Goal: Information Seeking & Learning: Learn about a topic

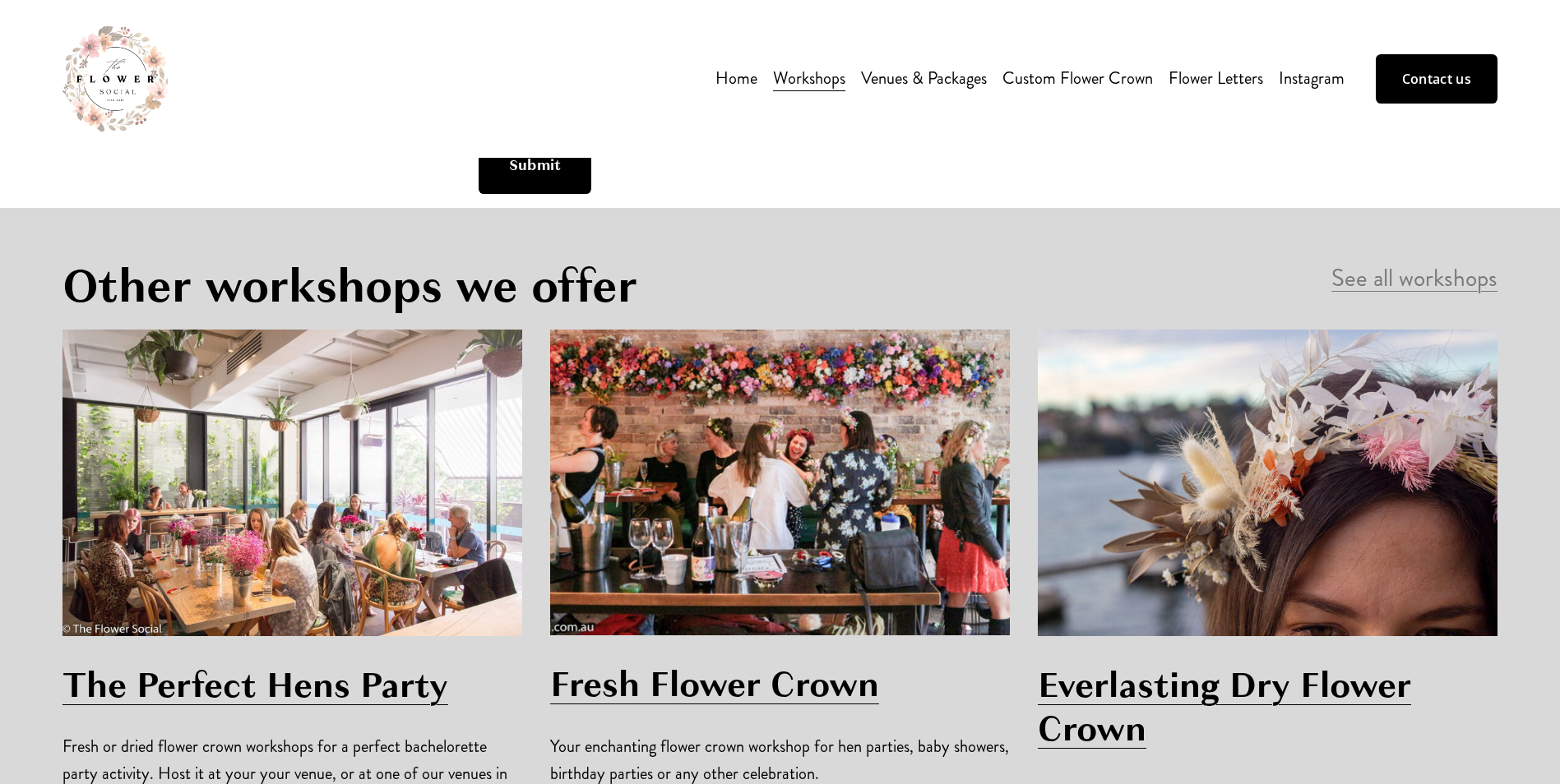
click at [531, 325] on div at bounding box center [292, 483] width 488 height 334
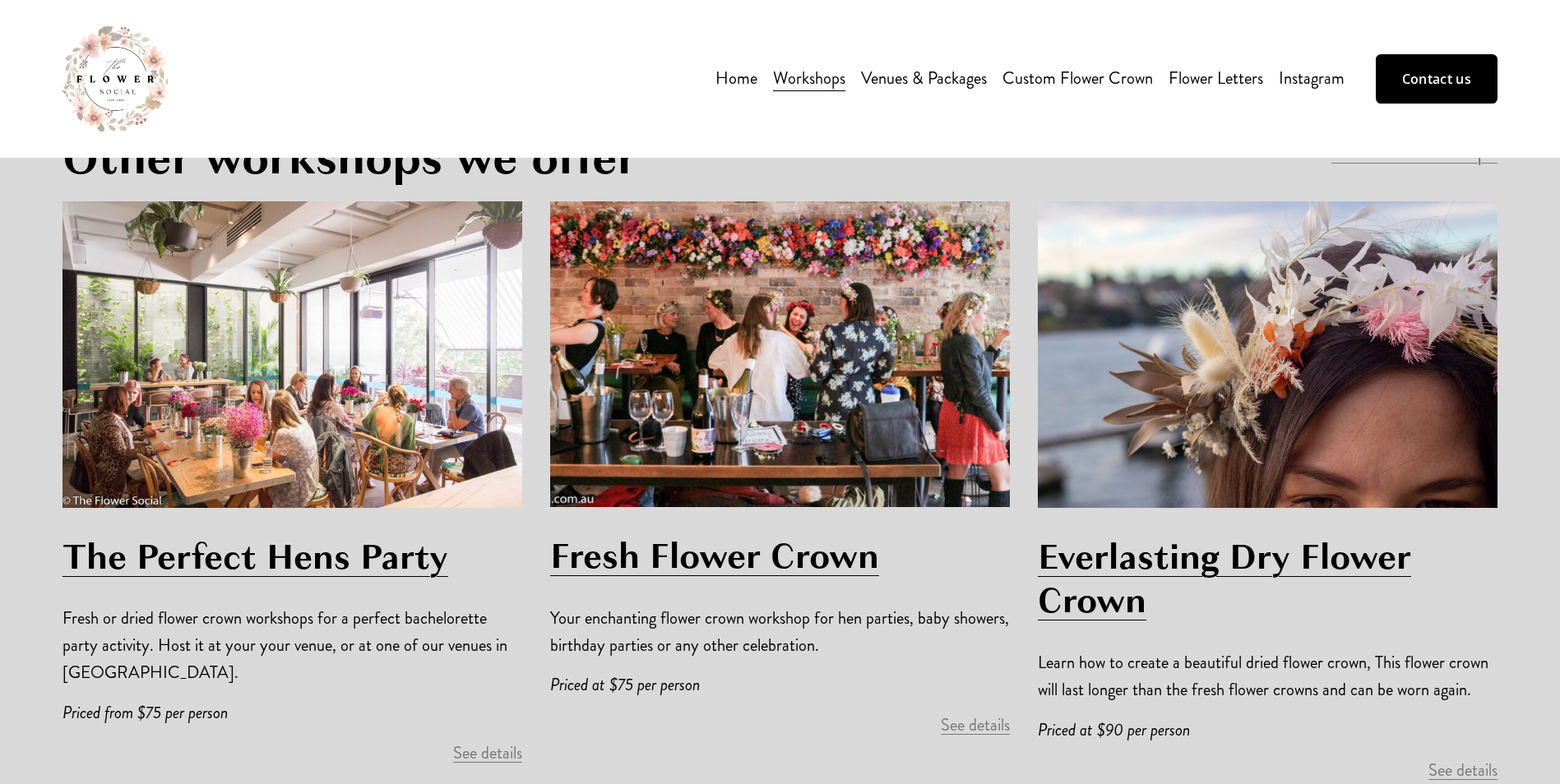
scroll to position [3863, 0]
click at [943, 91] on link "Venues & Packages" at bounding box center [923, 78] width 126 height 30
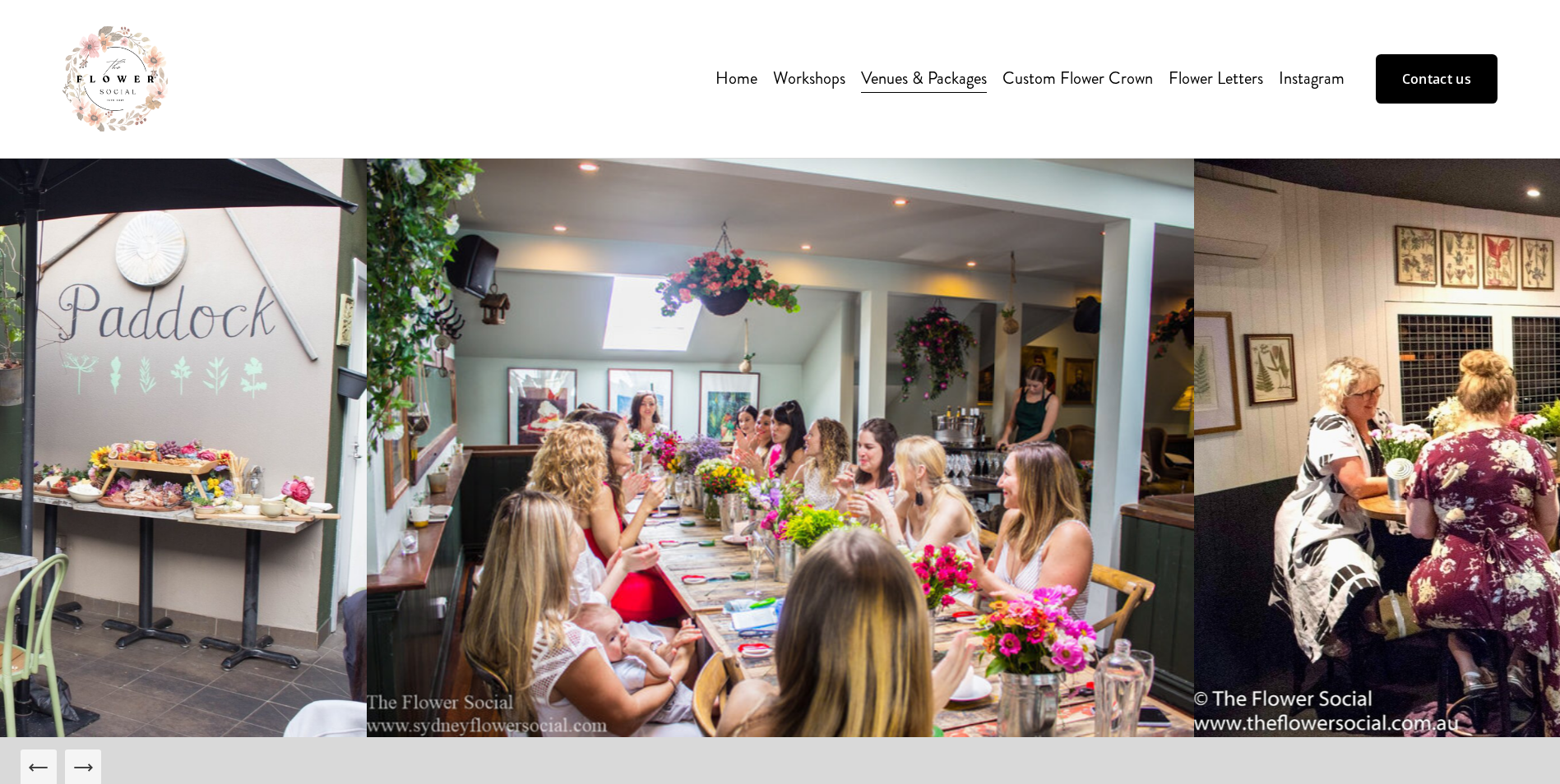
click at [0, 0] on span "Flower Arrangement Workshop" at bounding box center [0, 0] width 0 height 0
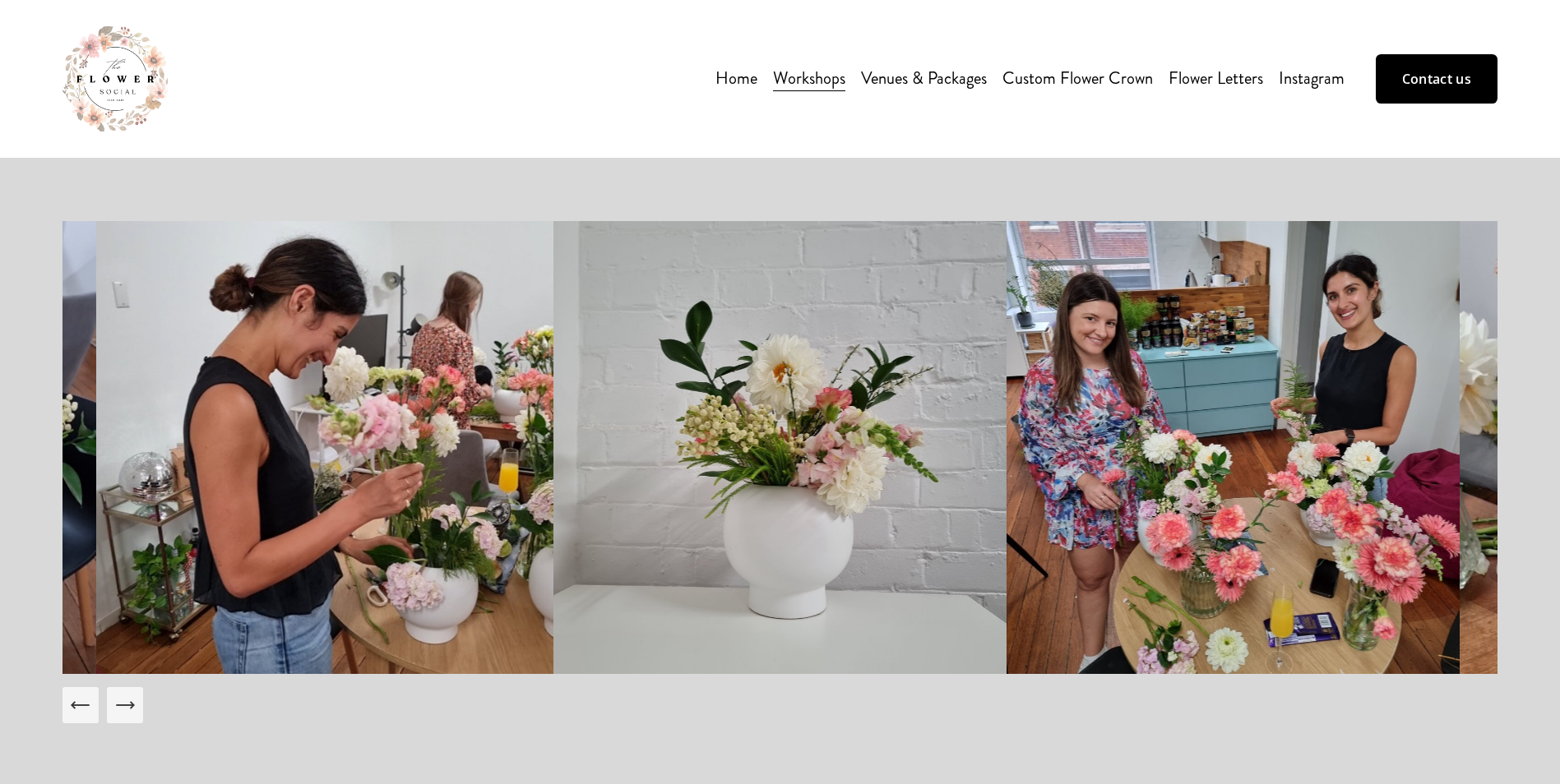
click at [134, 711] on icon "Next Slide" at bounding box center [125, 705] width 23 height 23
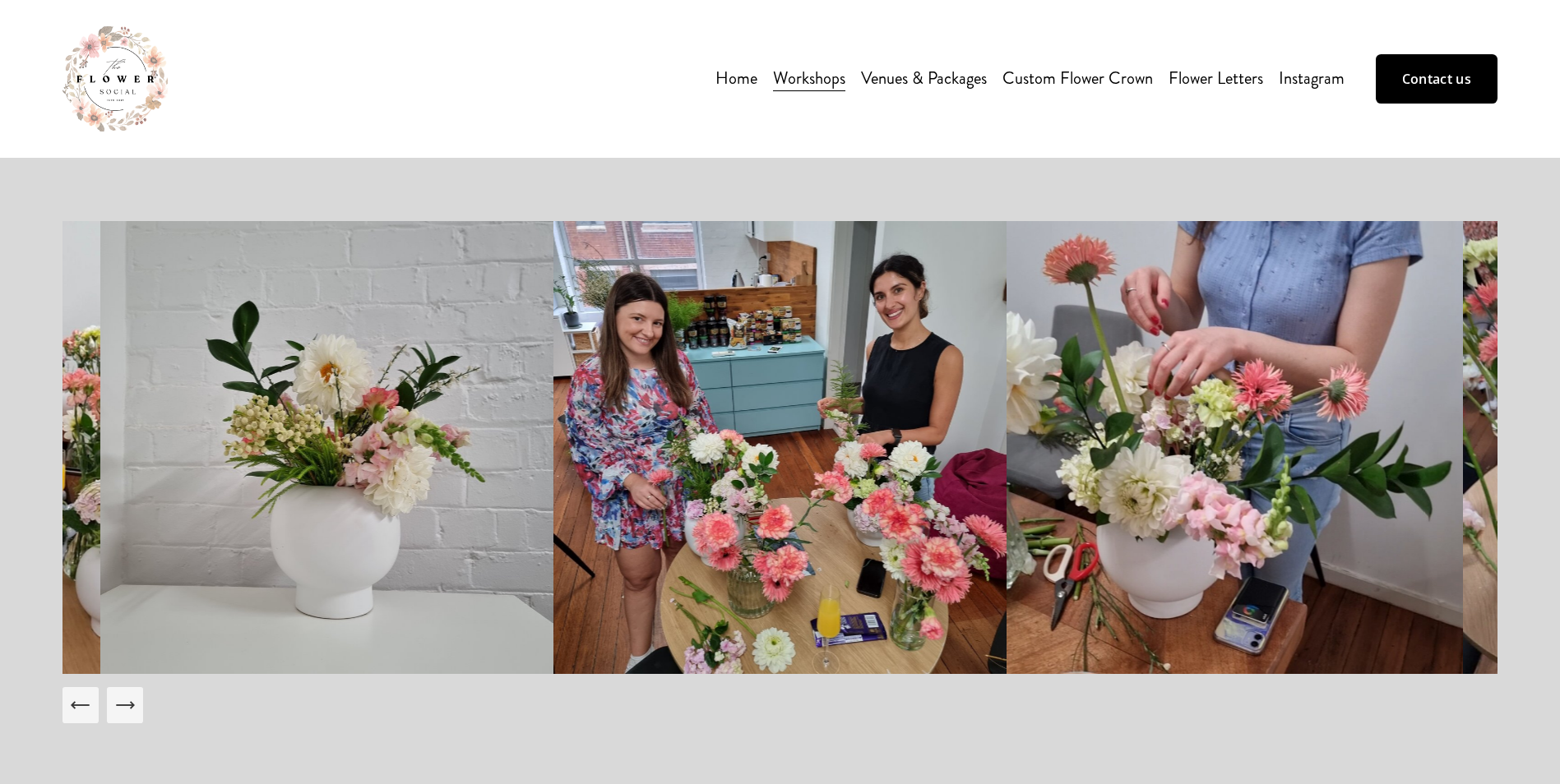
click at [134, 711] on icon "Next Slide" at bounding box center [125, 705] width 23 height 23
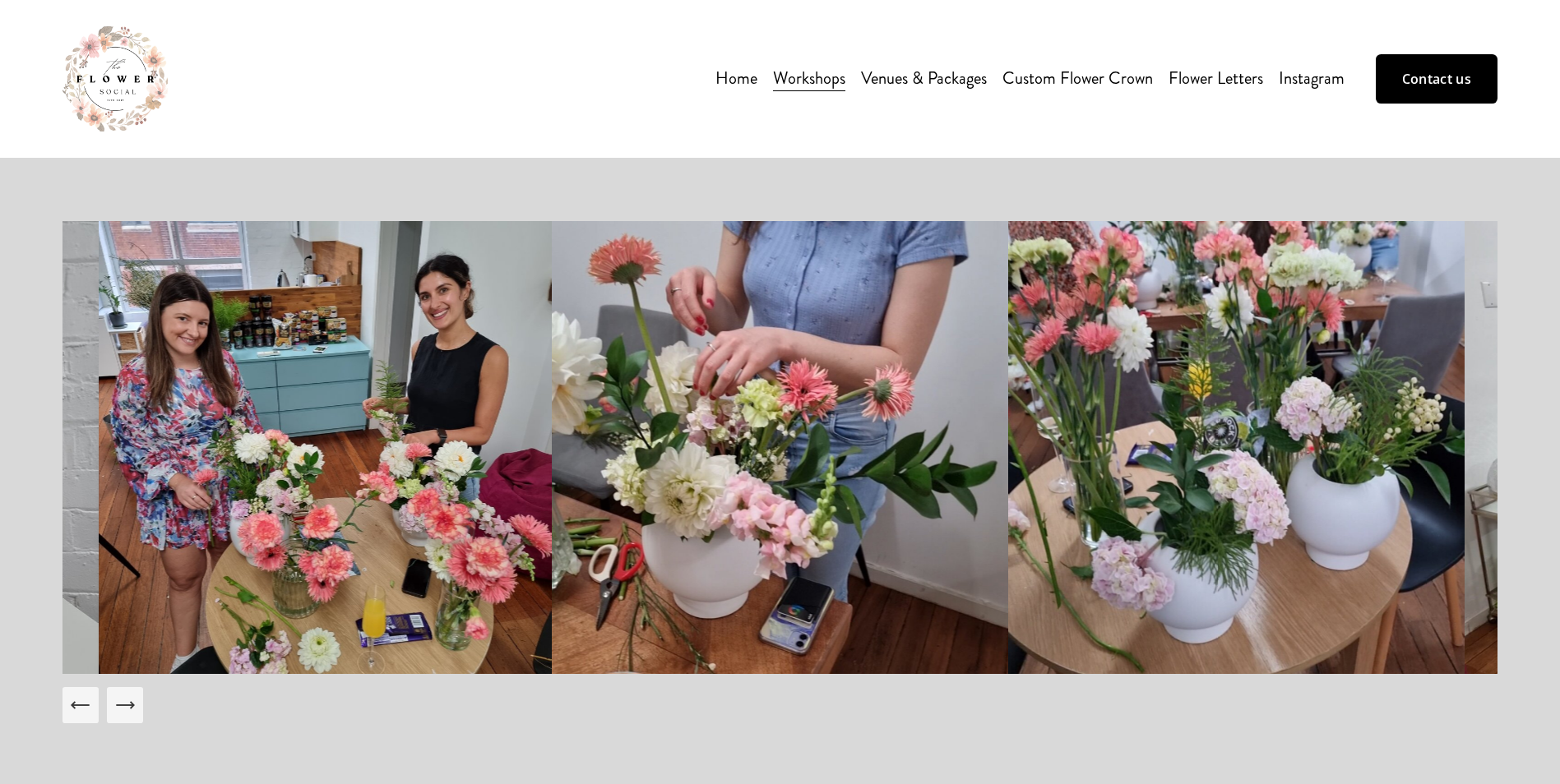
click at [134, 711] on icon "Next Slide" at bounding box center [125, 705] width 23 height 23
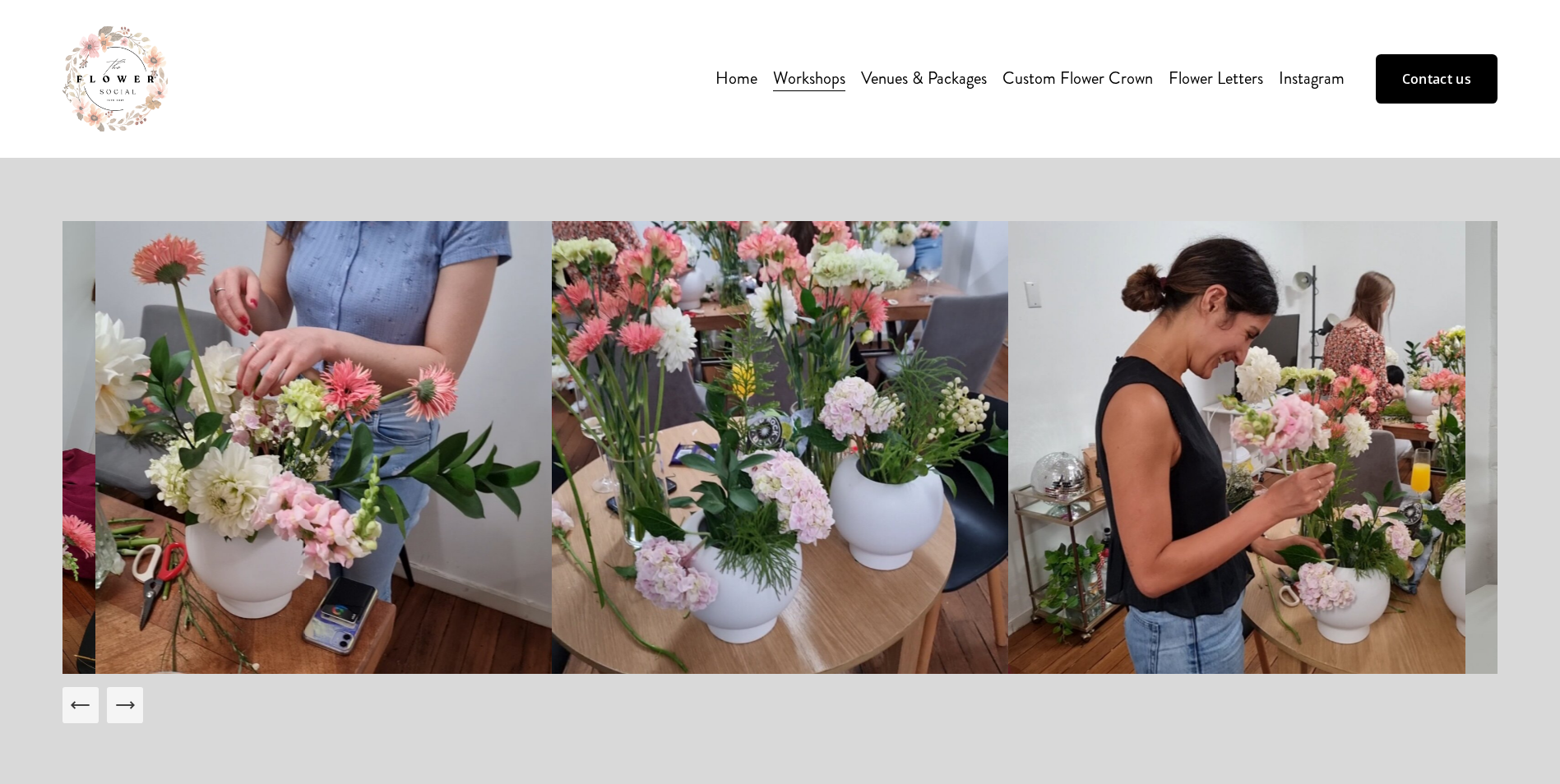
click at [134, 711] on icon "Next Slide" at bounding box center [125, 705] width 23 height 23
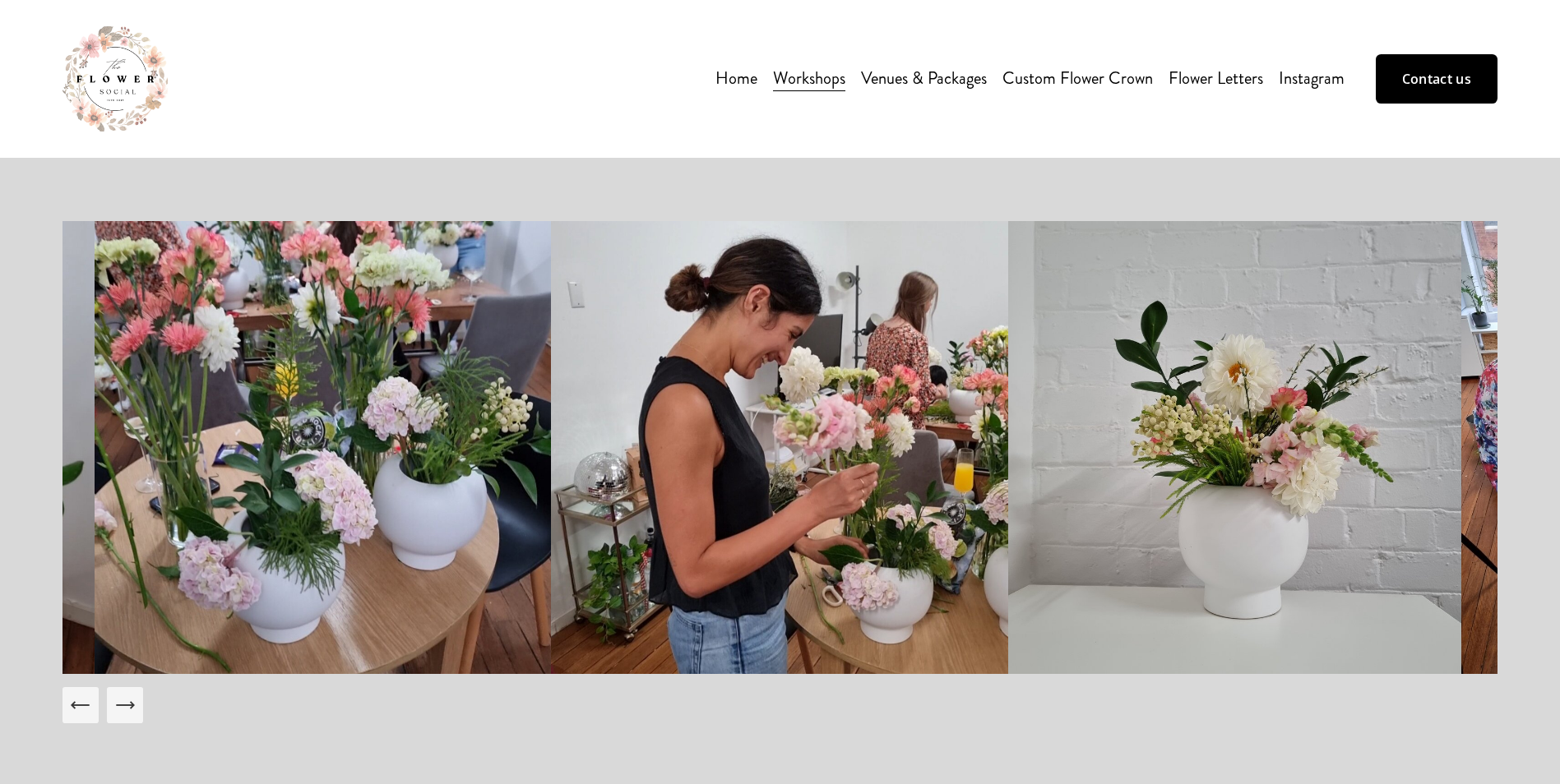
click at [134, 711] on icon "Next Slide" at bounding box center [125, 705] width 23 height 23
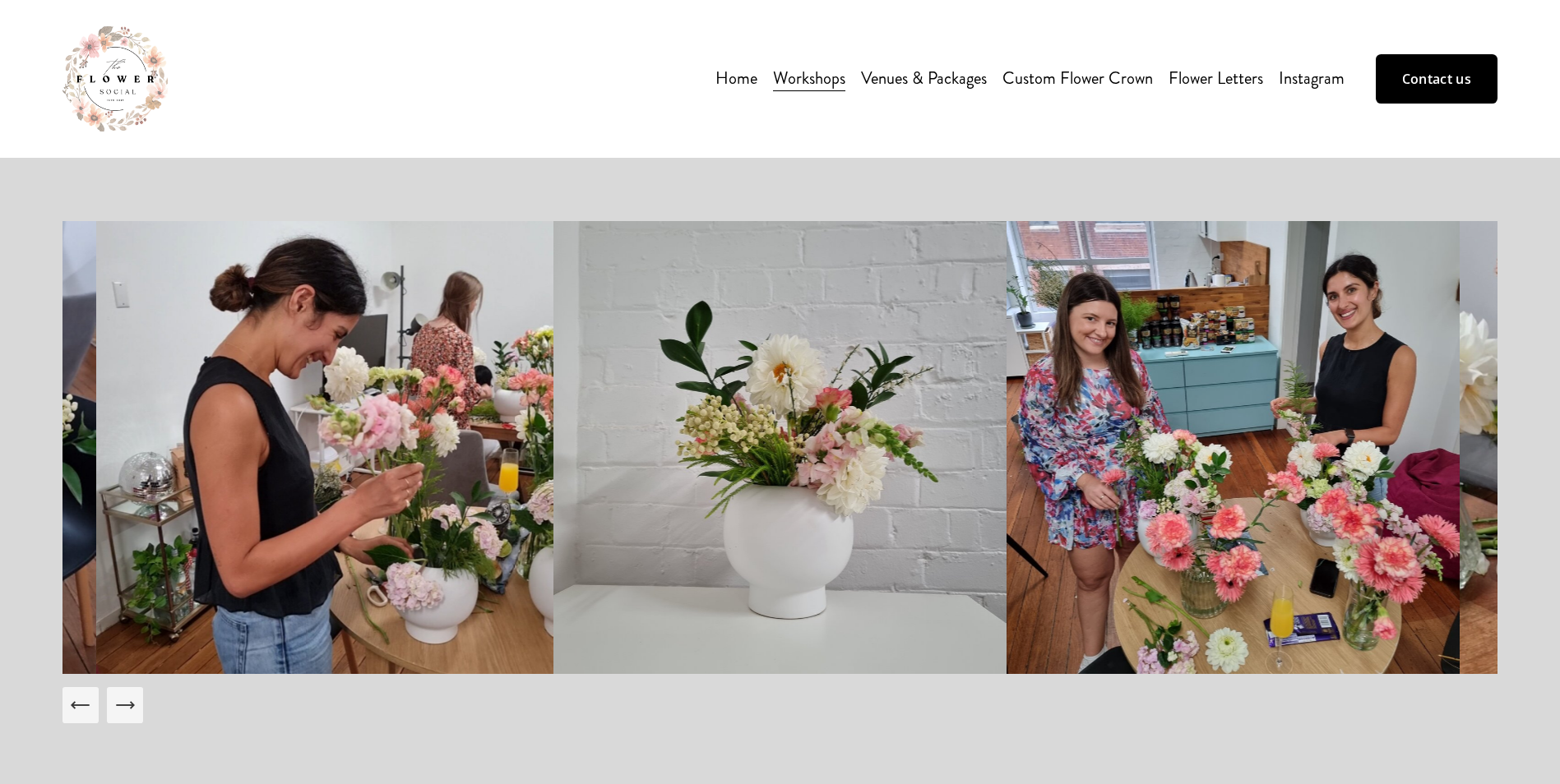
click at [134, 711] on icon "Next Slide" at bounding box center [125, 705] width 23 height 23
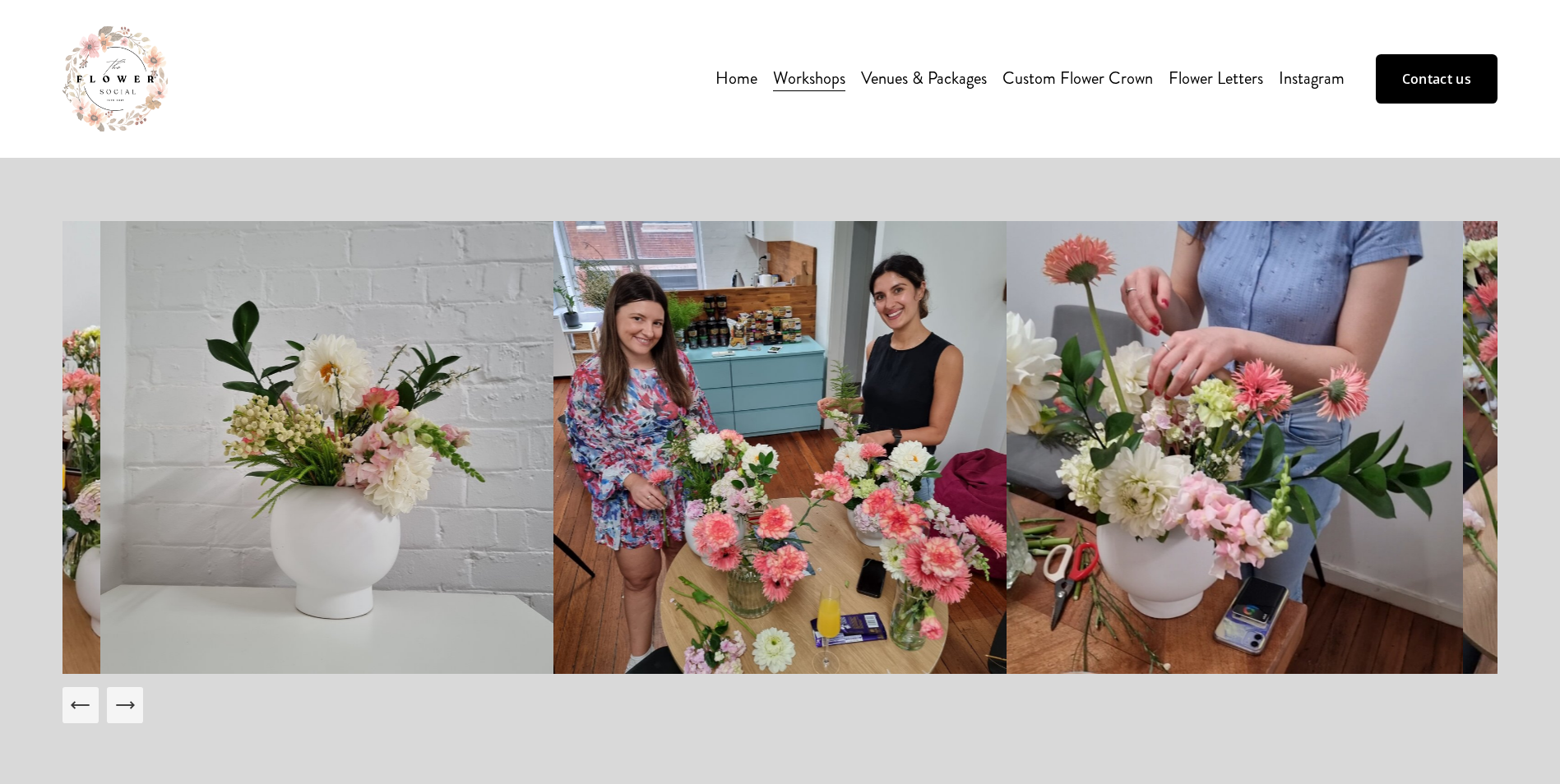
click at [134, 711] on icon "Next Slide" at bounding box center [125, 705] width 23 height 23
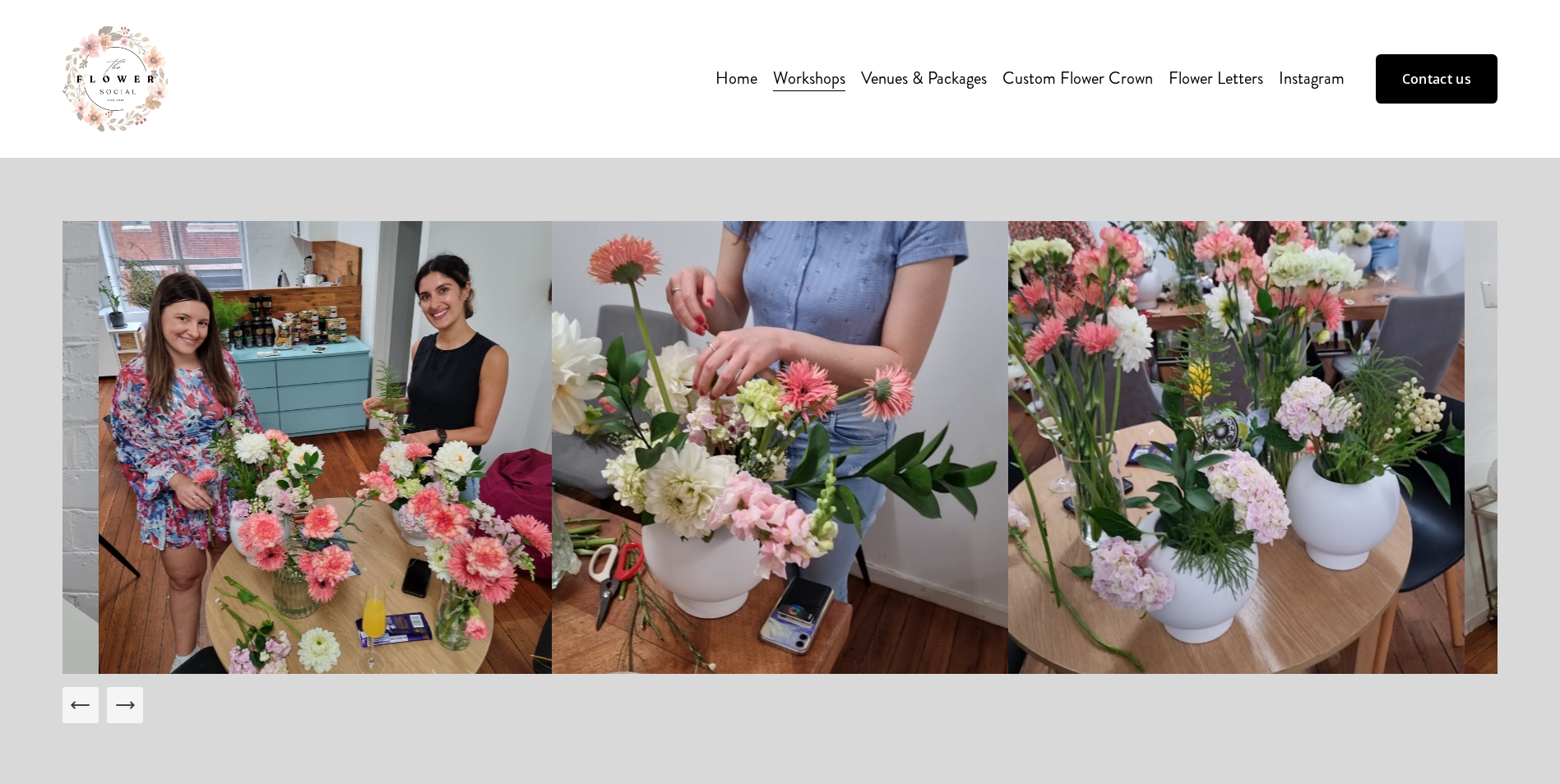
click at [134, 711] on icon "Next Slide" at bounding box center [125, 705] width 23 height 23
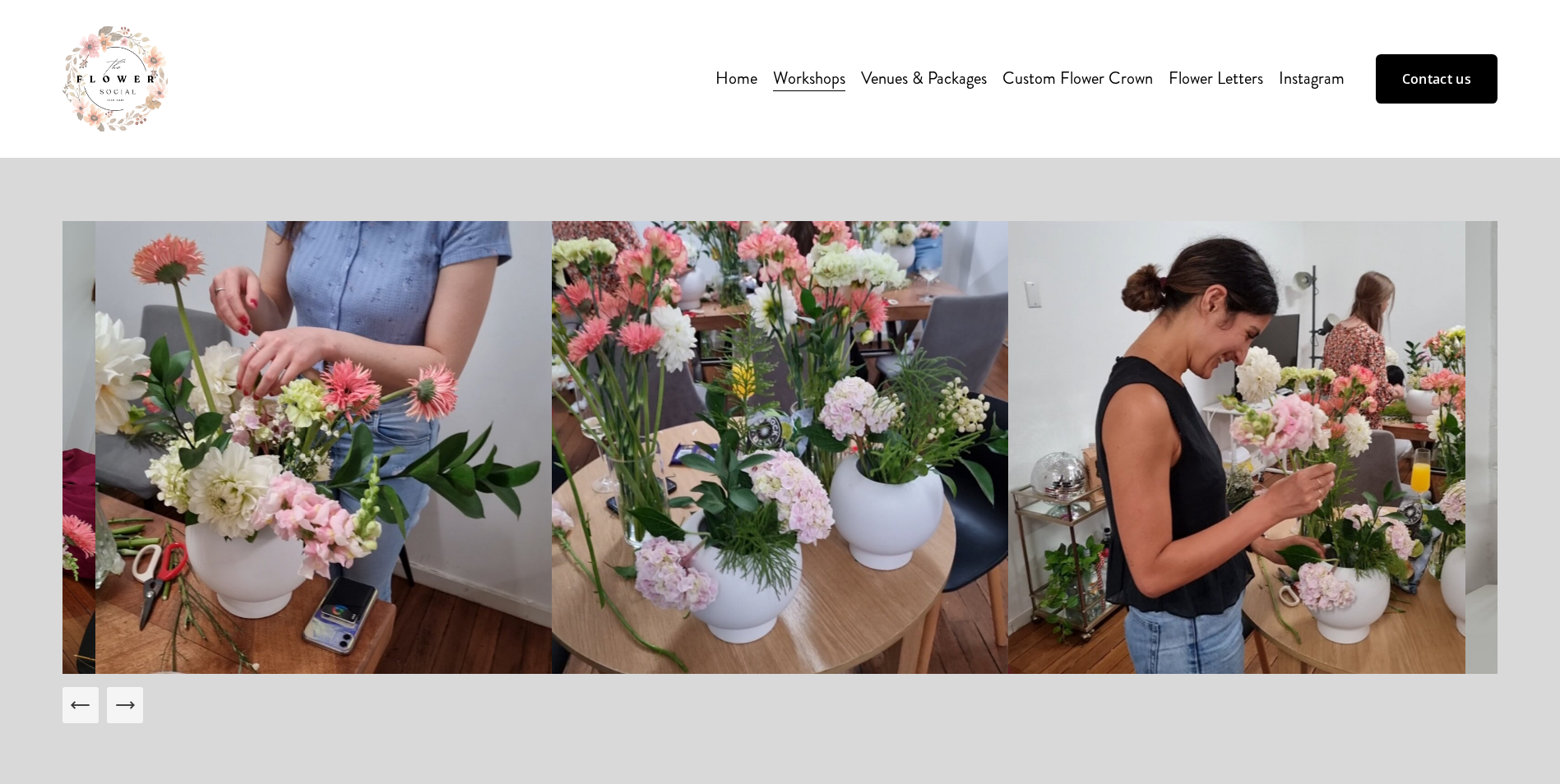
click at [134, 711] on icon "Next Slide" at bounding box center [125, 705] width 23 height 23
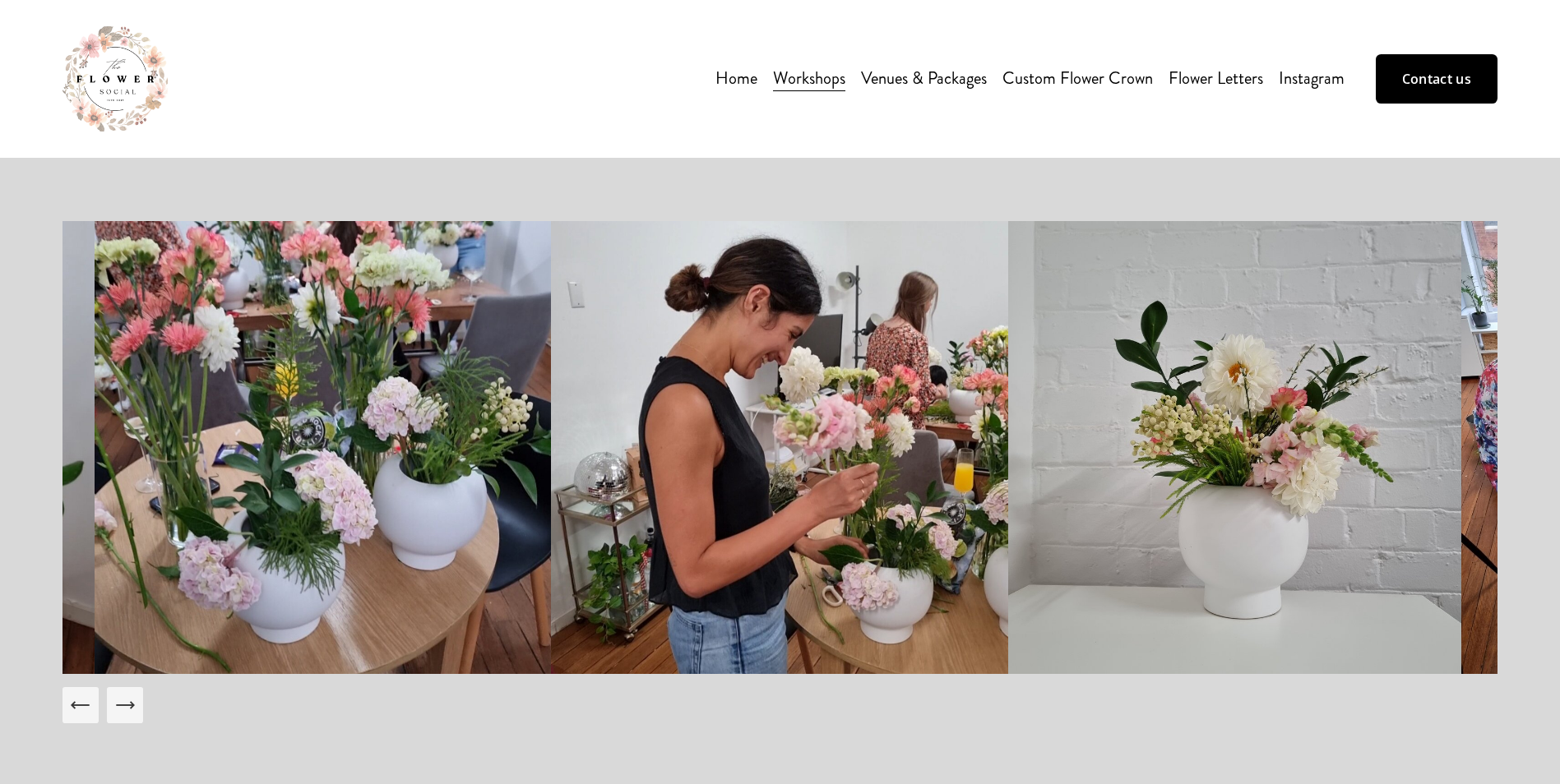
click at [134, 711] on icon "Next Slide" at bounding box center [125, 705] width 23 height 23
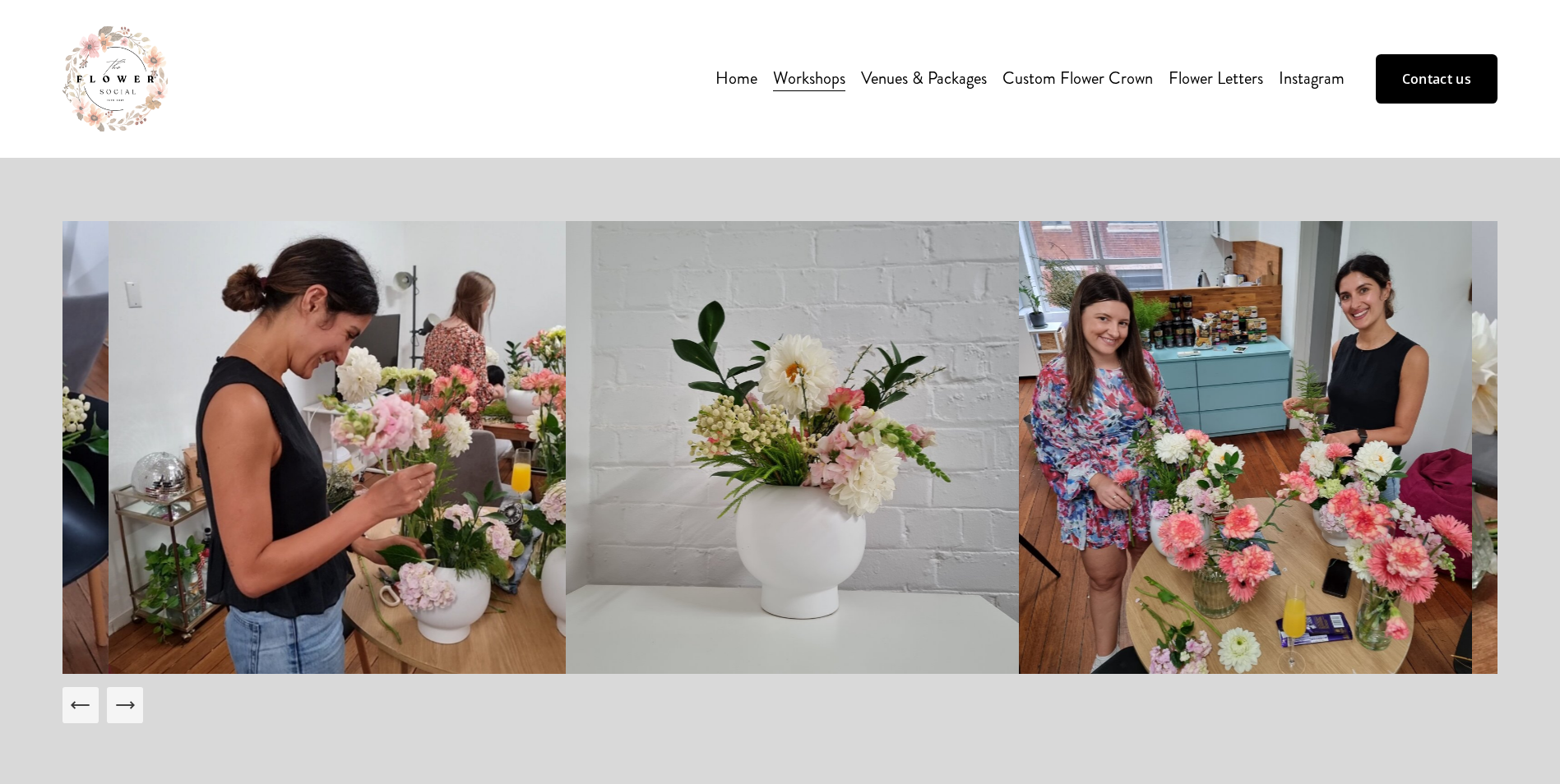
click at [134, 711] on icon "Next Slide" at bounding box center [125, 705] width 23 height 23
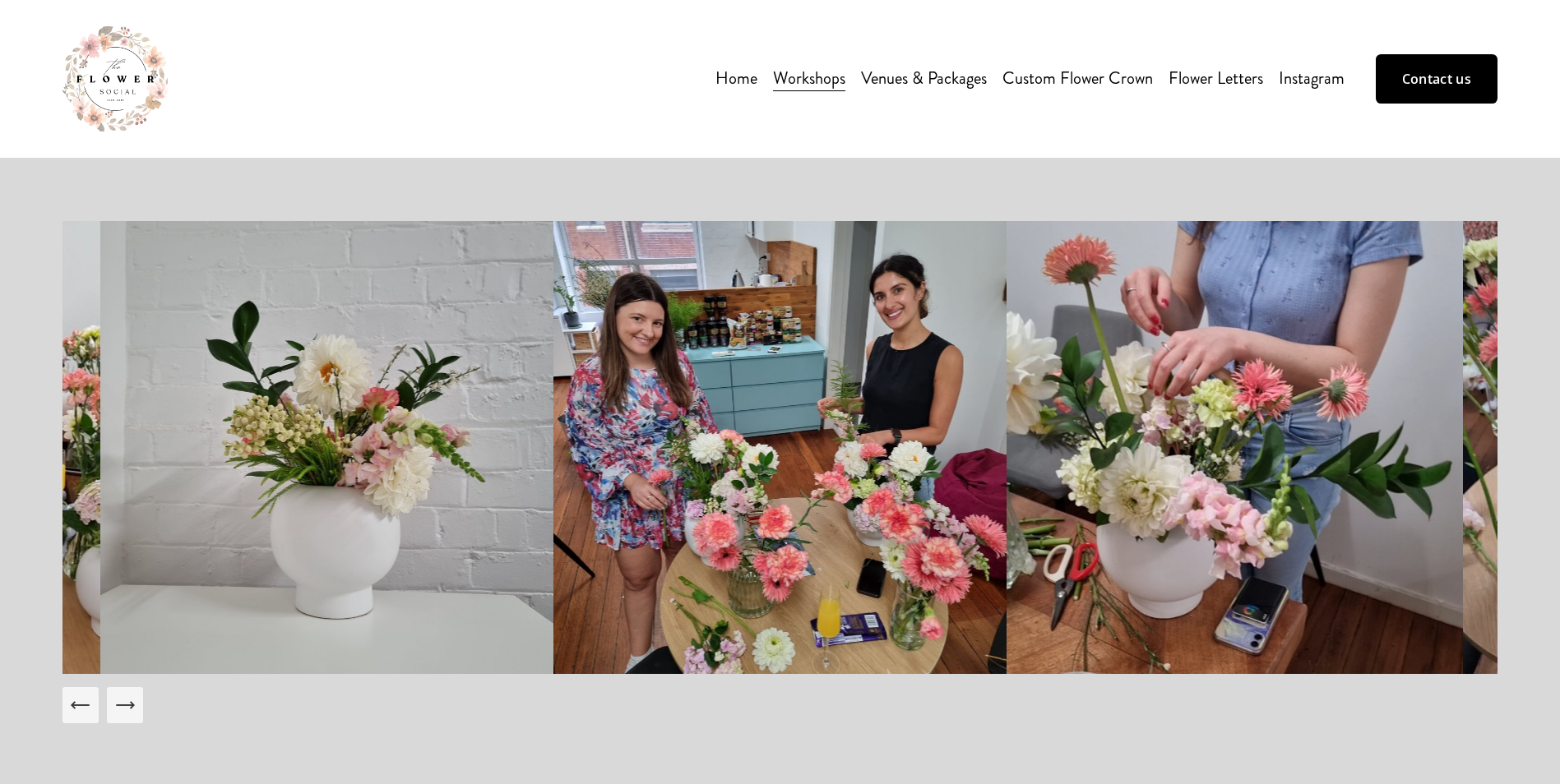
click at [130, 705] on icon "Next Slide" at bounding box center [125, 705] width 17 height 0
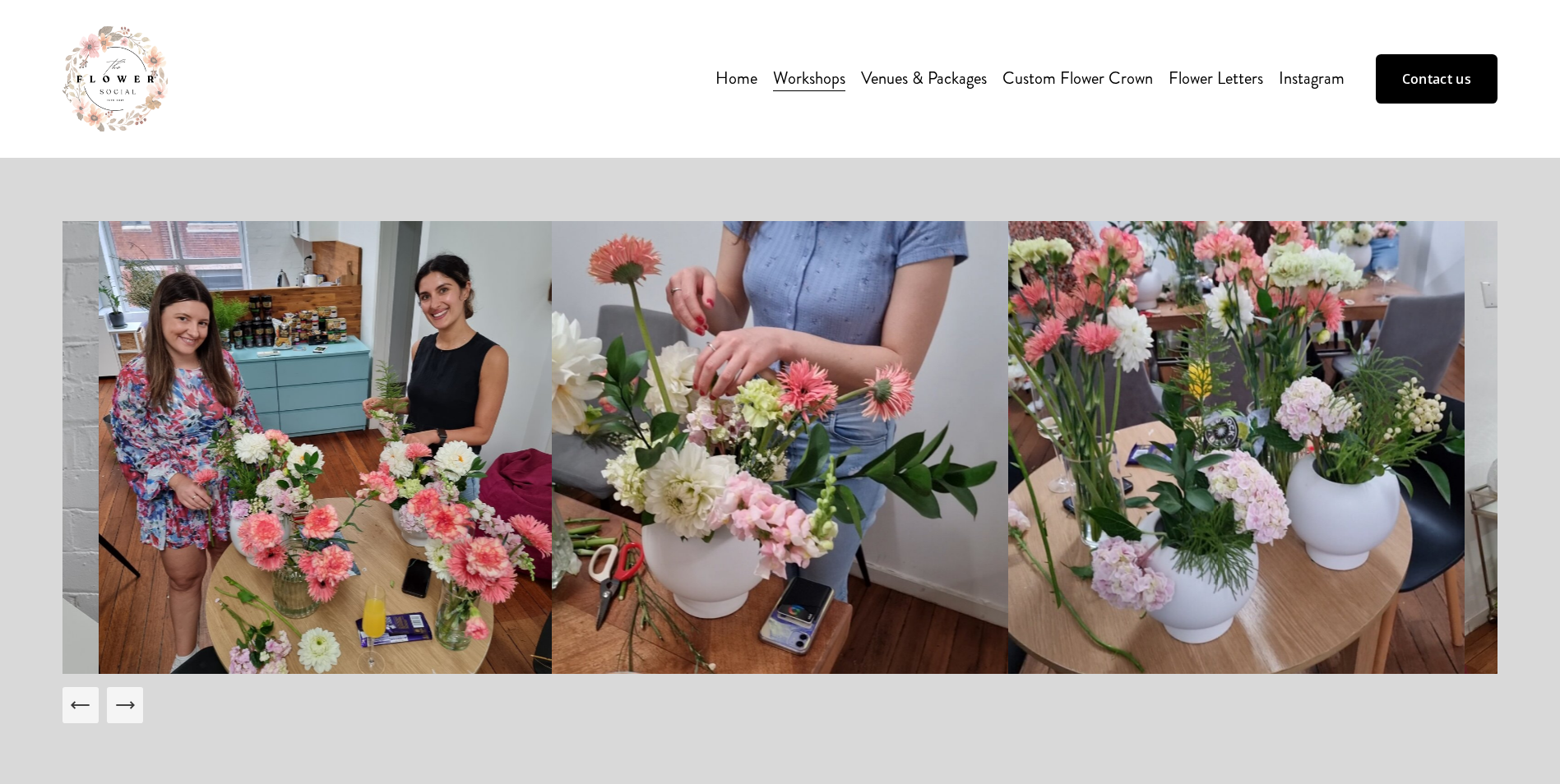
click at [130, 705] on icon "Next Slide" at bounding box center [125, 705] width 17 height 0
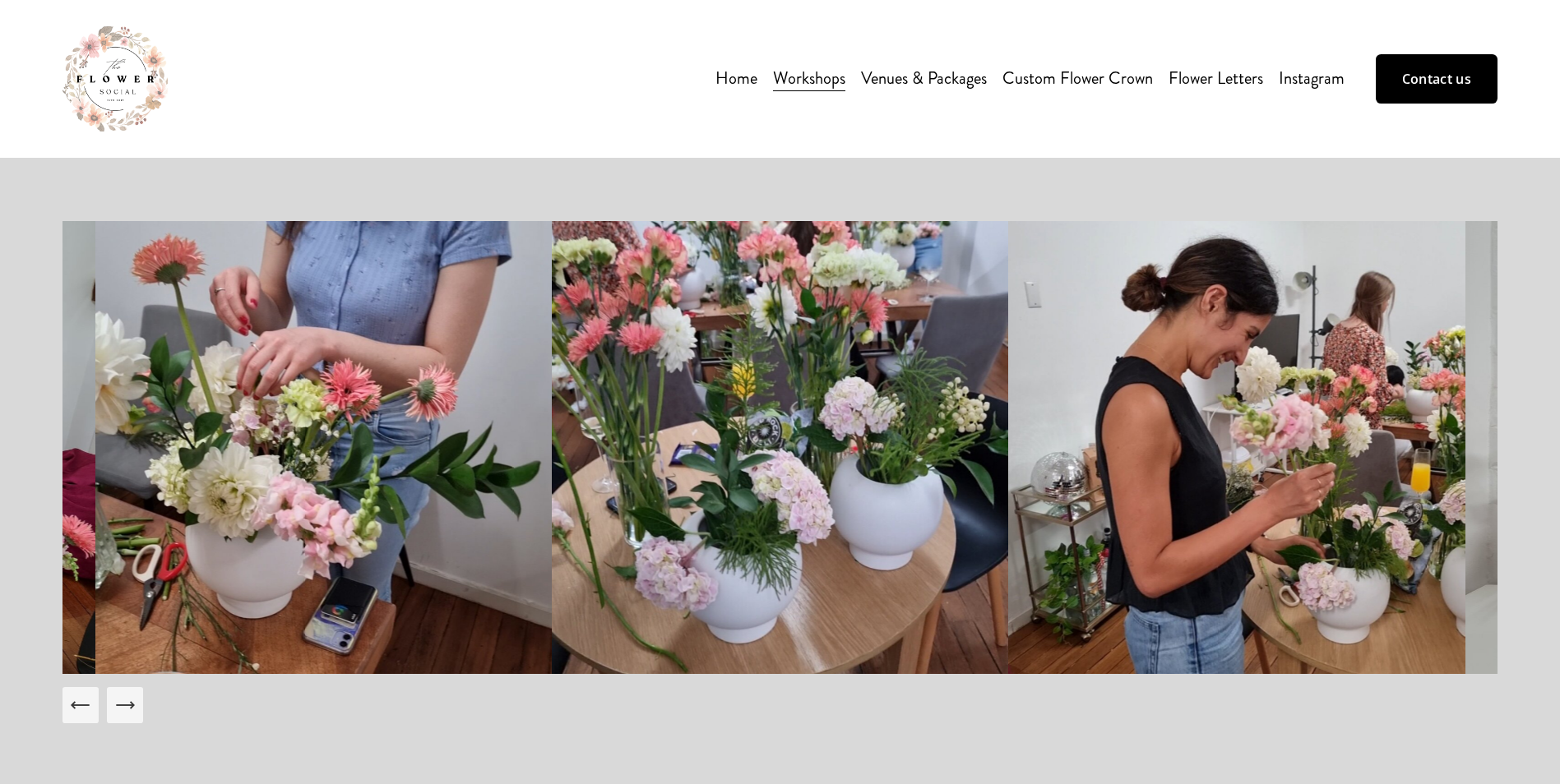
click at [130, 705] on icon "Next Slide" at bounding box center [125, 705] width 17 height 0
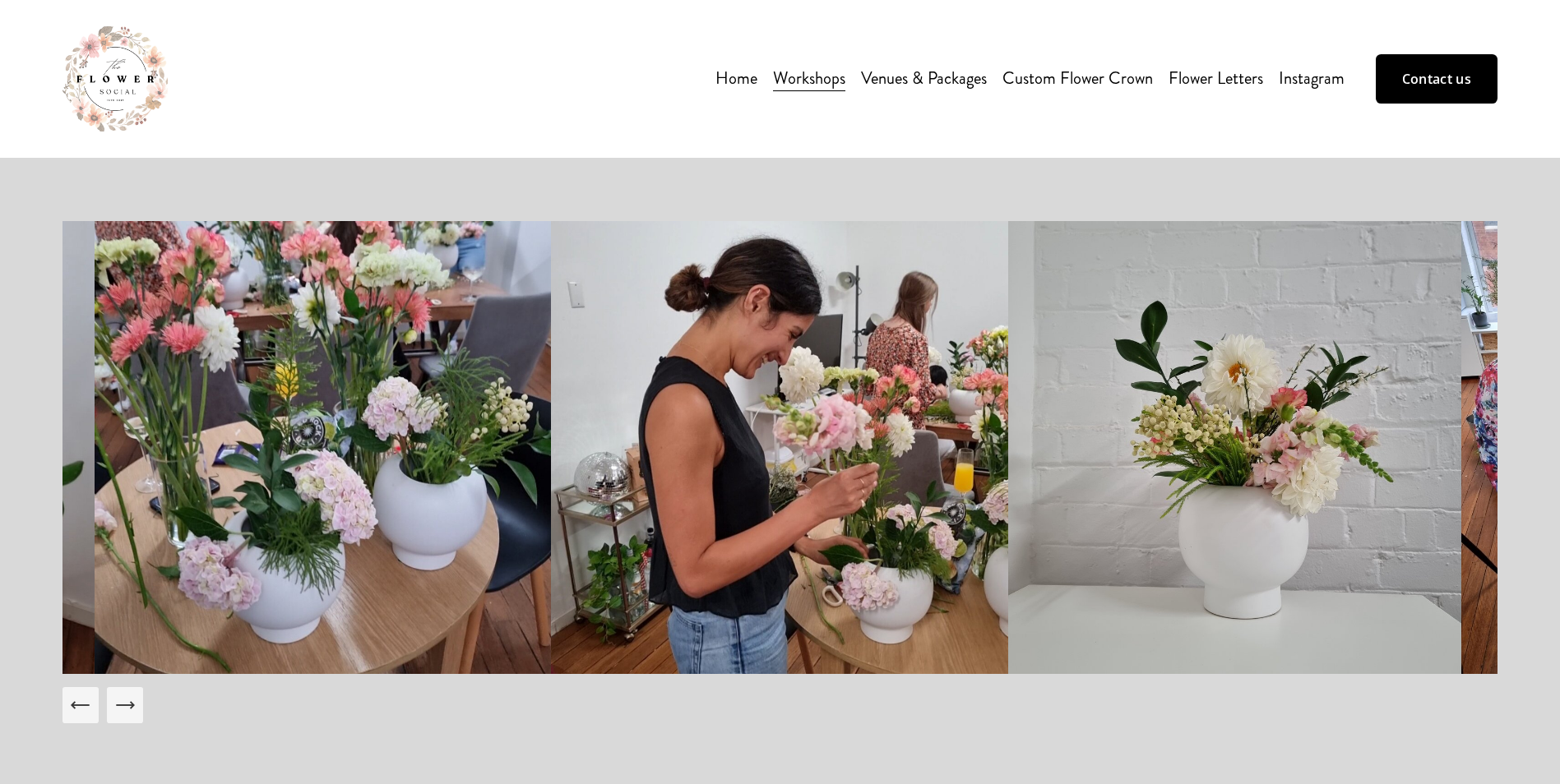
click at [130, 705] on icon "Next Slide" at bounding box center [125, 705] width 17 height 0
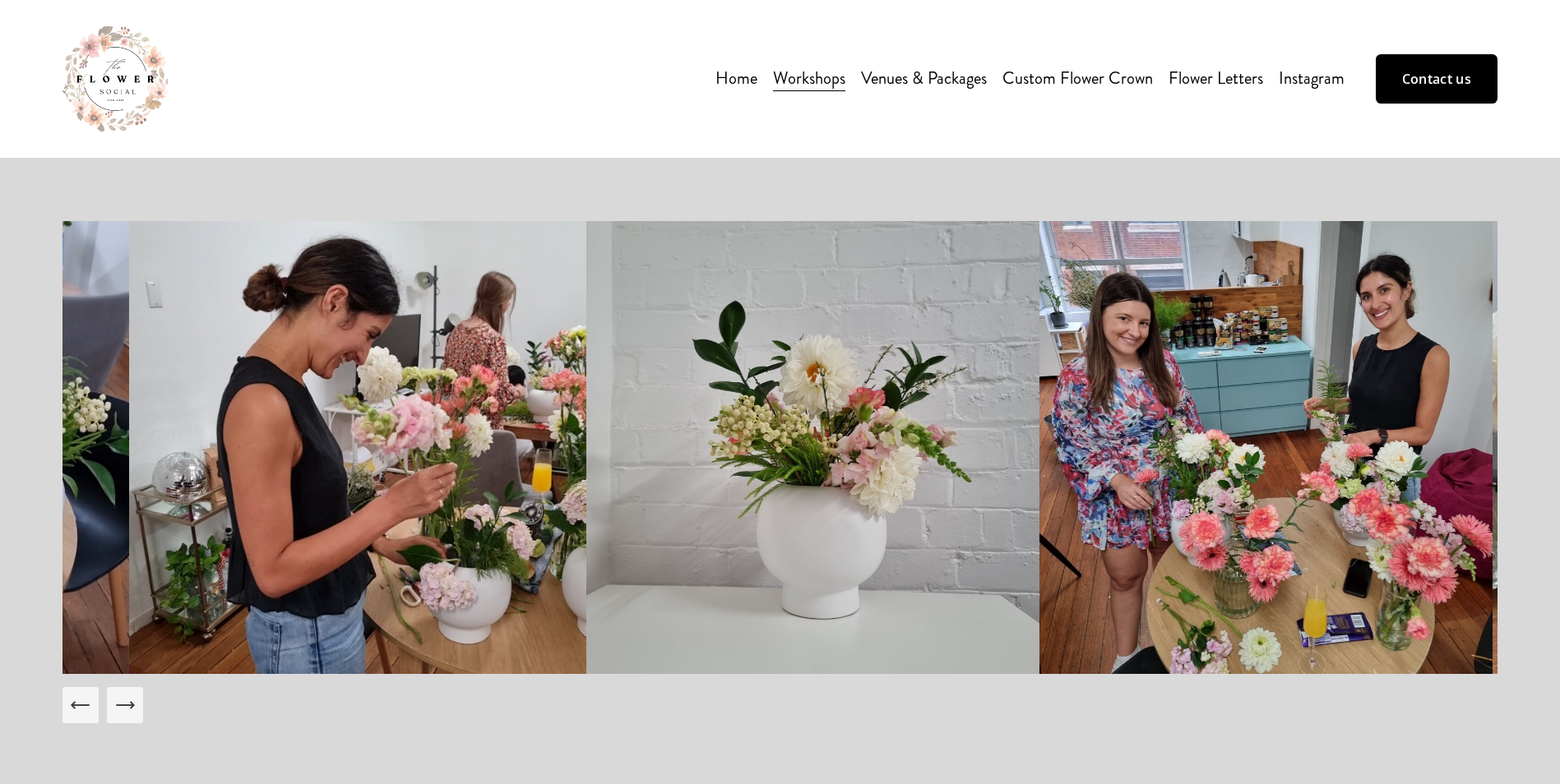
click at [130, 705] on icon "Next Slide" at bounding box center [125, 705] width 17 height 0
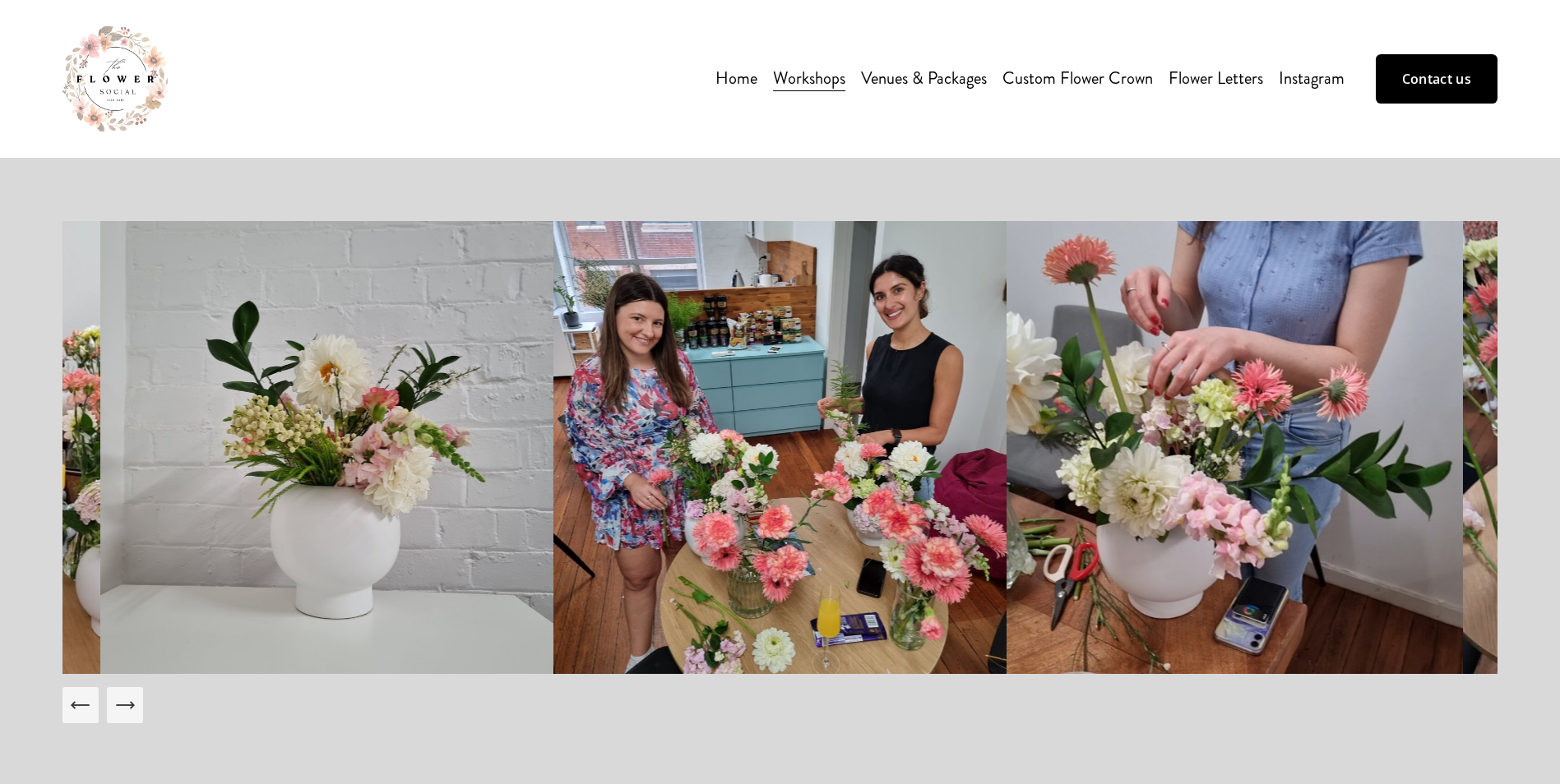
click at [130, 705] on icon "Next Slide" at bounding box center [125, 705] width 17 height 0
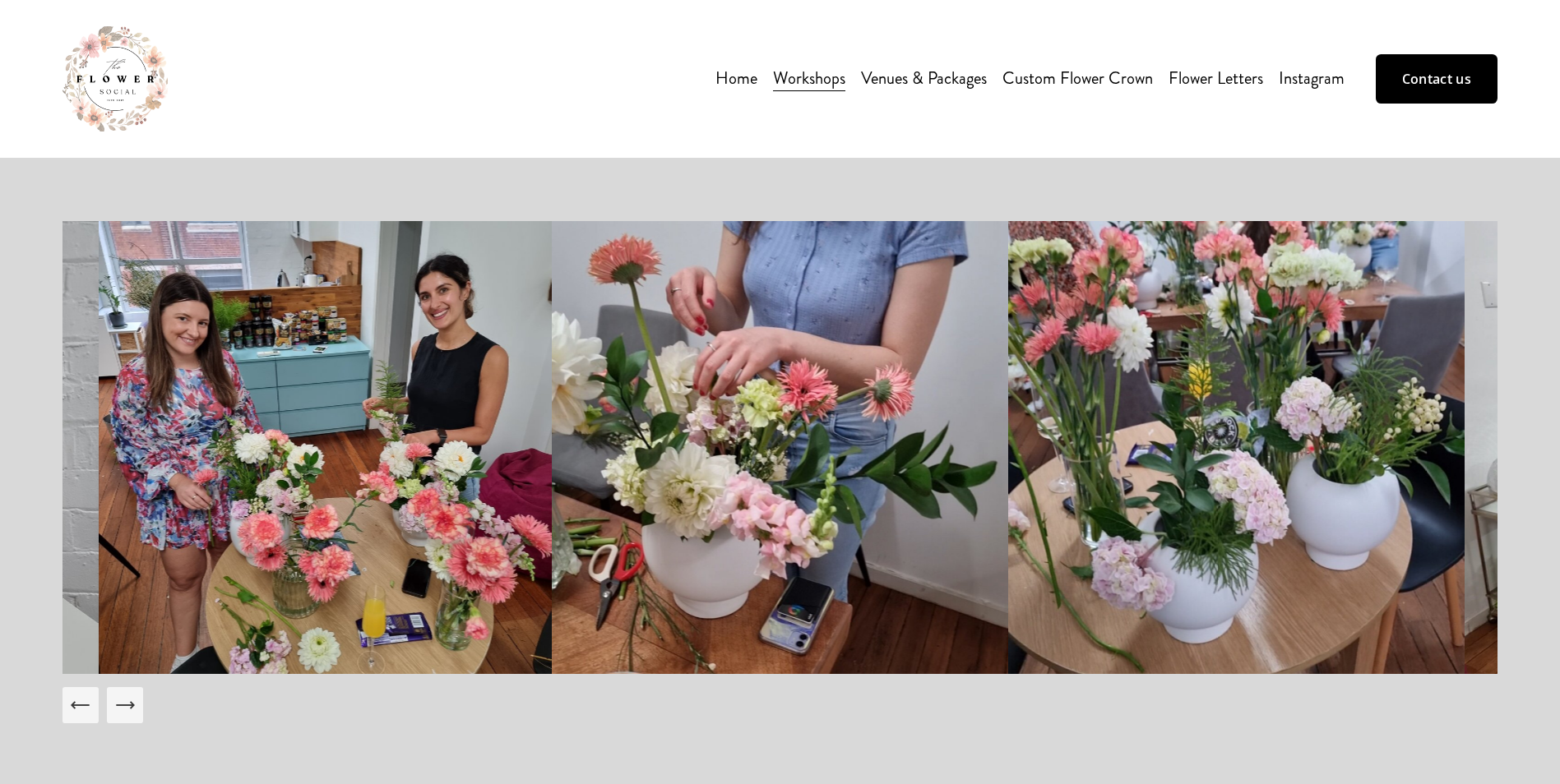
click at [130, 705] on icon "Next Slide" at bounding box center [125, 705] width 17 height 0
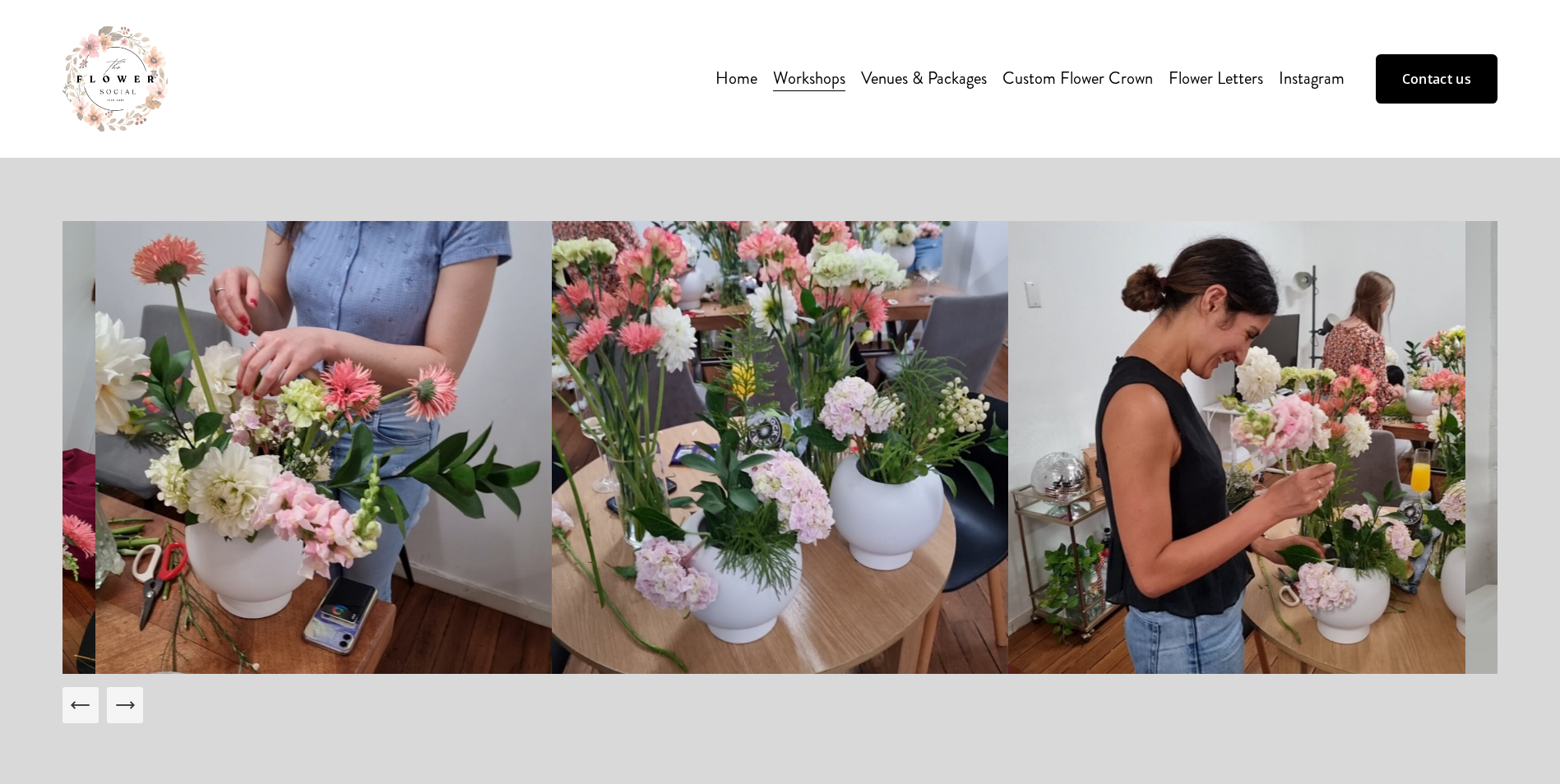
click at [130, 705] on icon "Next Slide" at bounding box center [125, 705] width 17 height 0
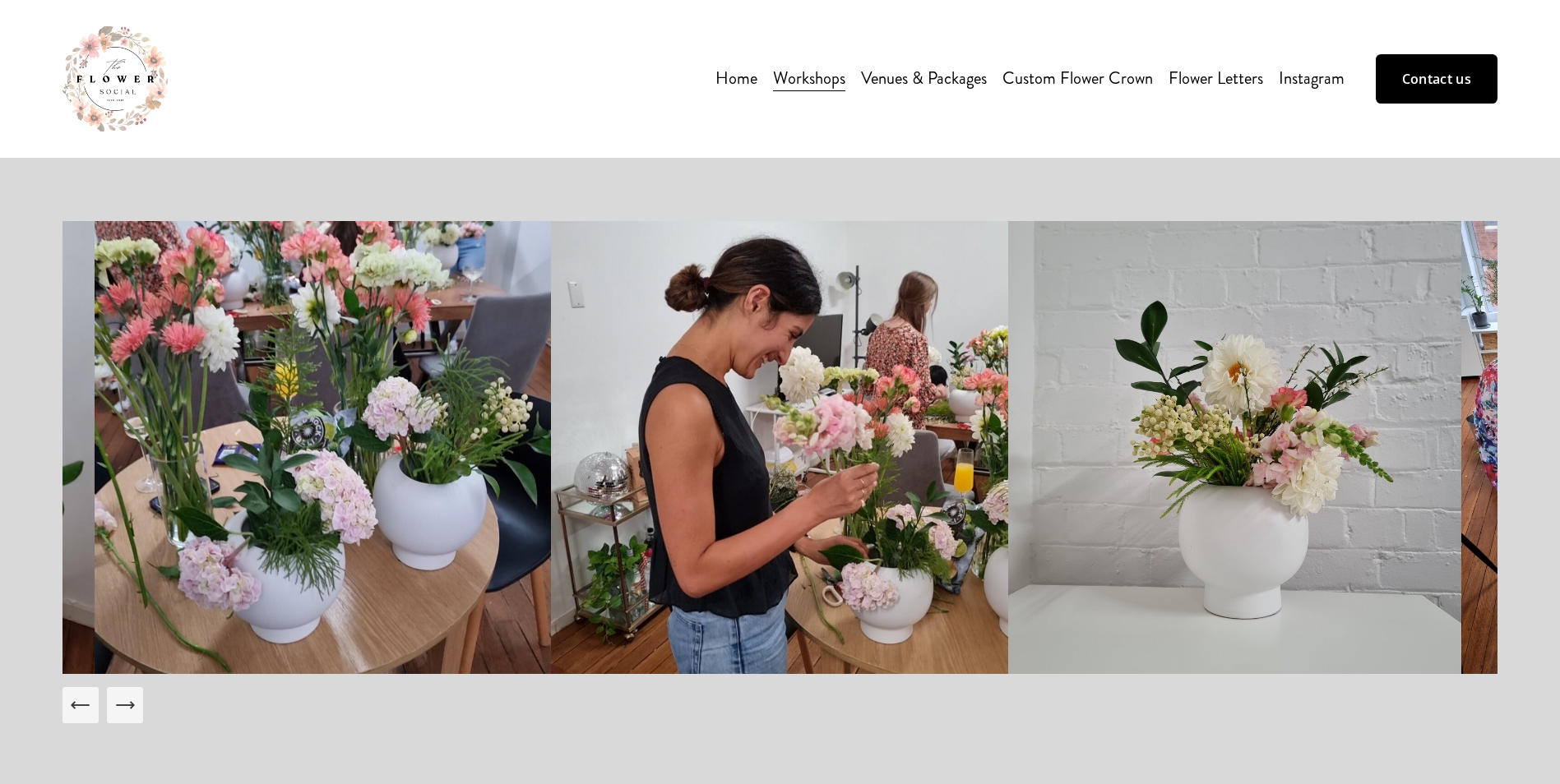
click at [130, 705] on icon "Next Slide" at bounding box center [125, 705] width 17 height 0
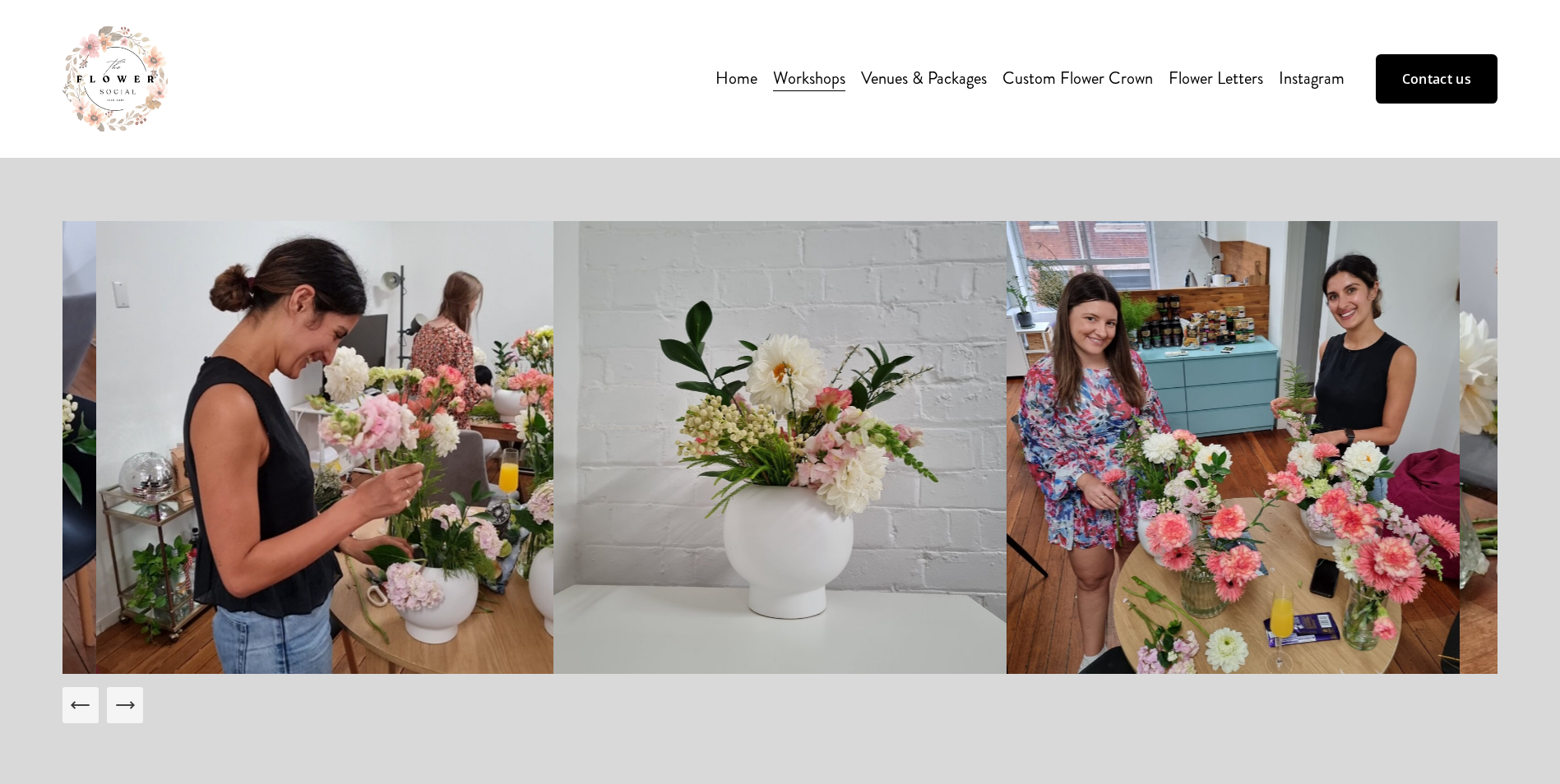
click at [130, 705] on icon "Next Slide" at bounding box center [125, 705] width 17 height 0
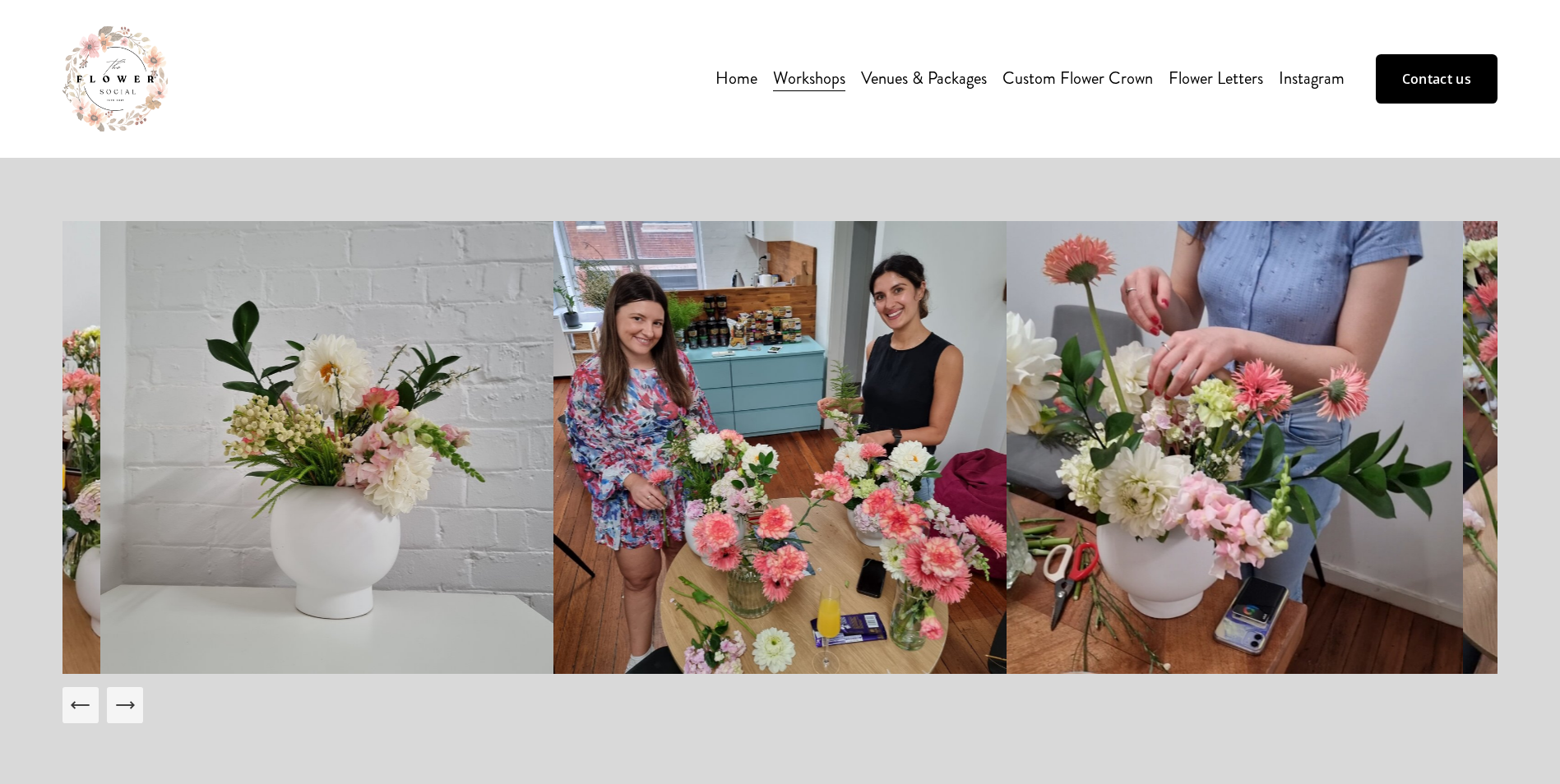
click at [130, 705] on icon "Next Slide" at bounding box center [125, 705] width 17 height 0
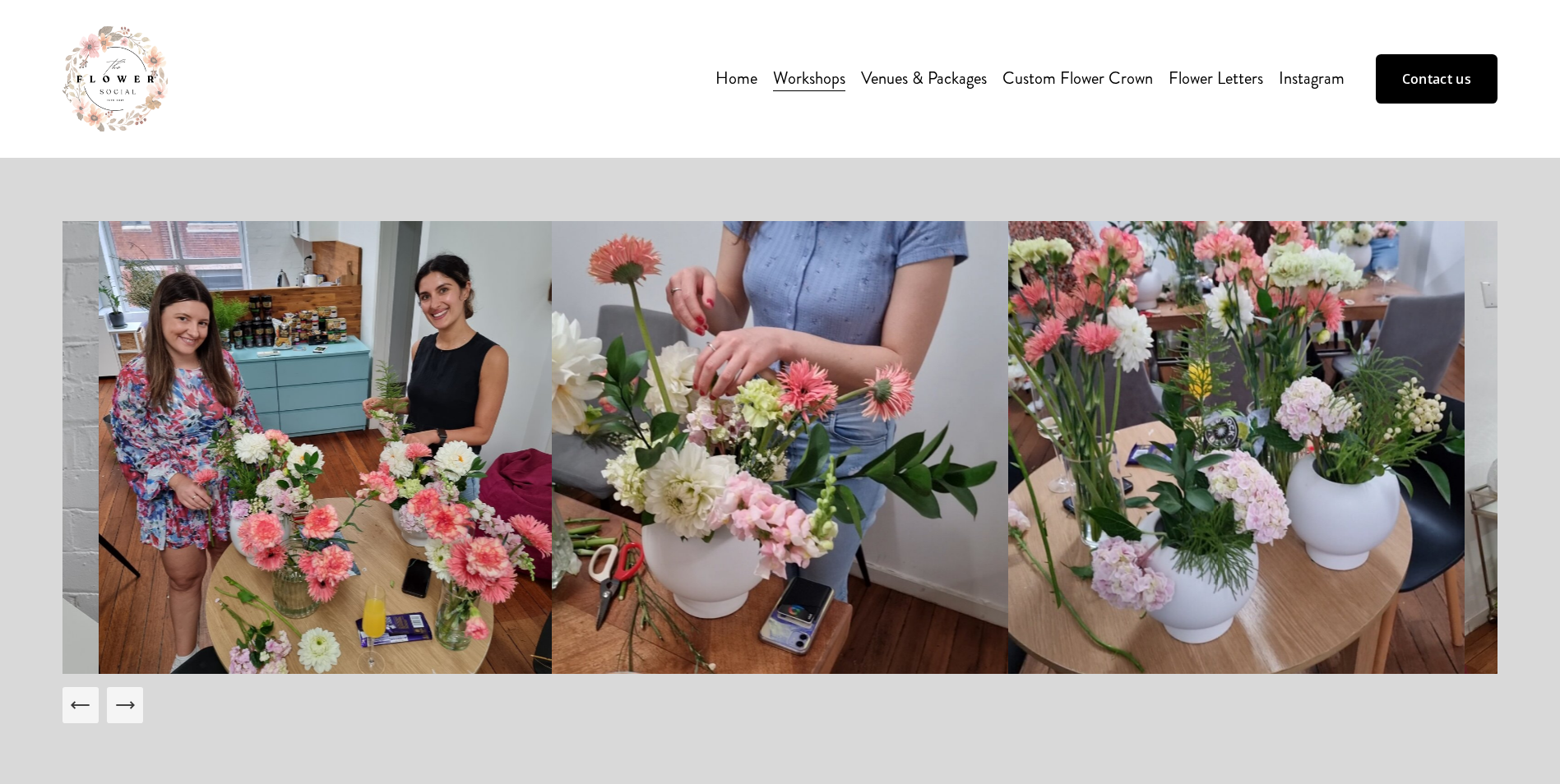
click at [130, 705] on icon "Next Slide" at bounding box center [125, 705] width 17 height 0
